Goal: Find specific page/section: Find specific page/section

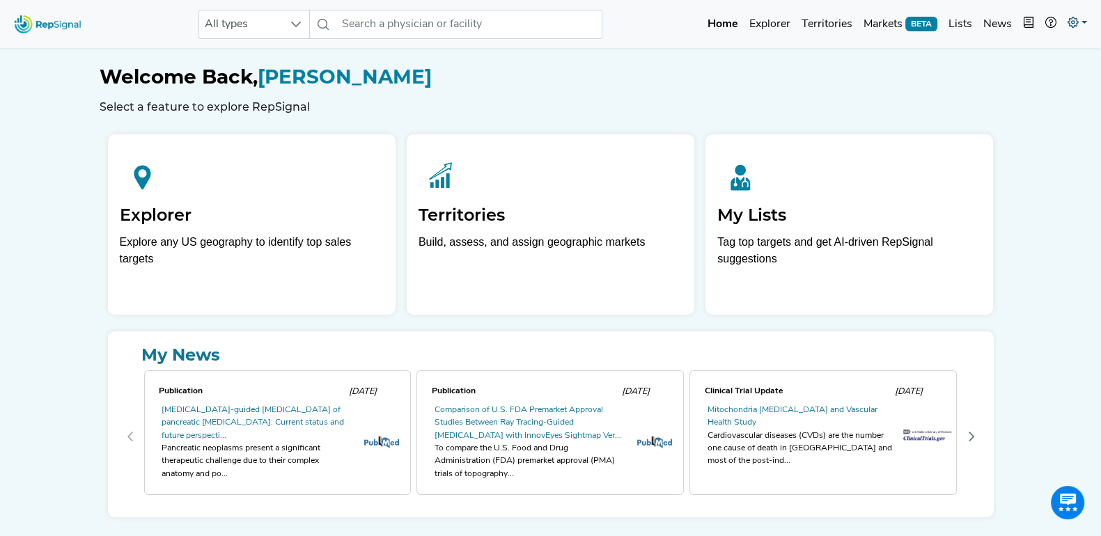
click at [1076, 26] on icon at bounding box center [1072, 22] width 11 height 11
click at [1013, 86] on link "Admin" at bounding box center [1037, 88] width 110 height 28
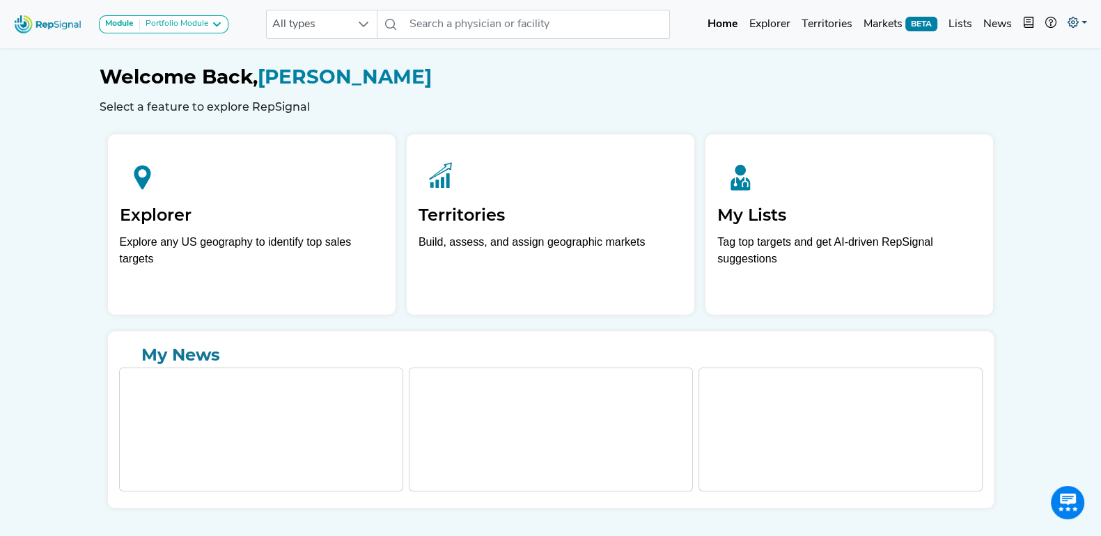
click at [1074, 27] on link at bounding box center [1077, 24] width 31 height 28
click at [1033, 80] on link "Admin" at bounding box center [1037, 88] width 110 height 28
